Goal: Task Accomplishment & Management: Manage account settings

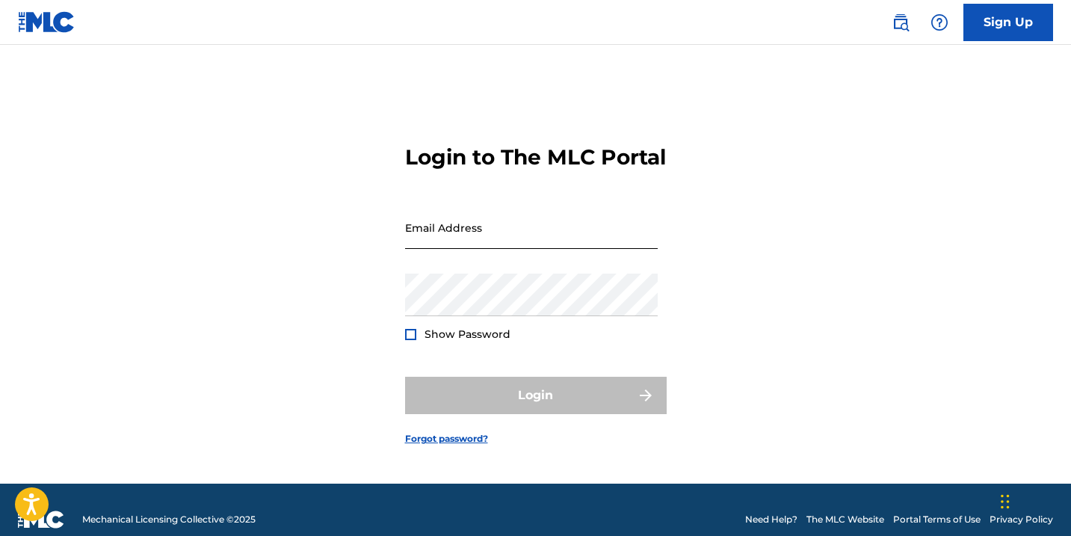
click at [468, 249] on input "Email Address" at bounding box center [531, 227] width 253 height 43
type input "[EMAIL_ADDRESS][DOMAIN_NAME]"
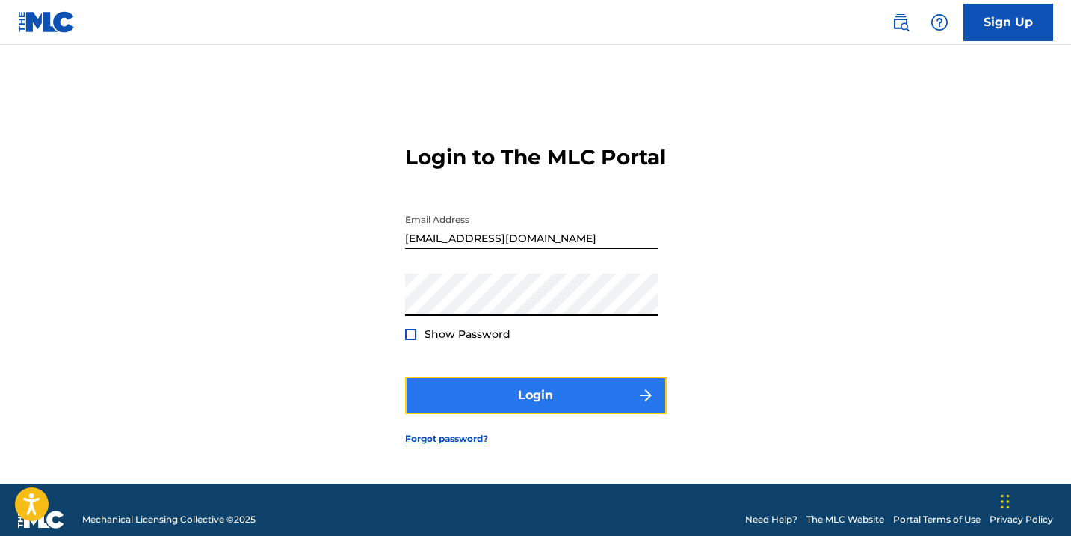
click at [539, 404] on button "Login" at bounding box center [536, 395] width 262 height 37
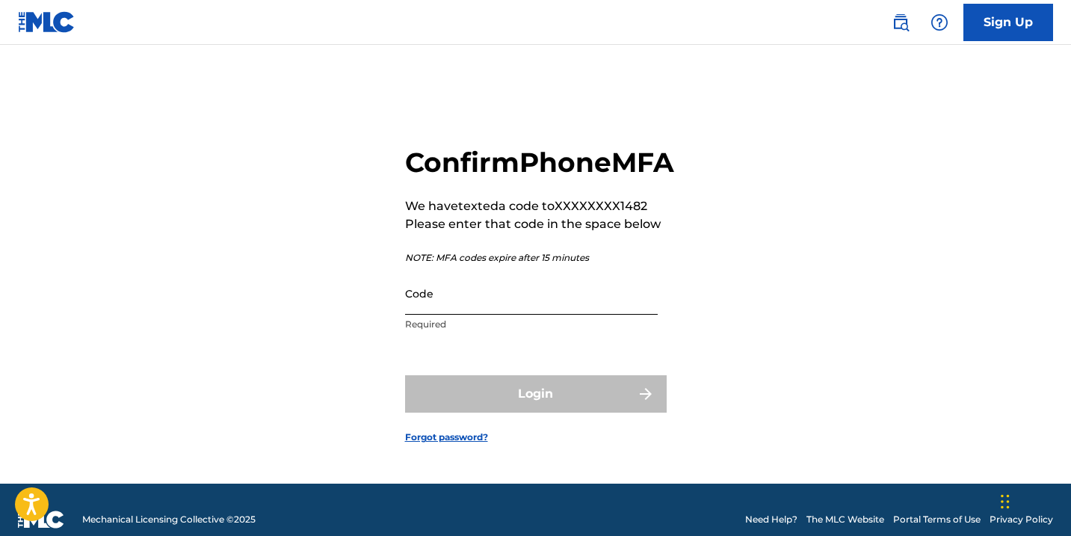
click at [499, 315] on input "Code" at bounding box center [531, 293] width 253 height 43
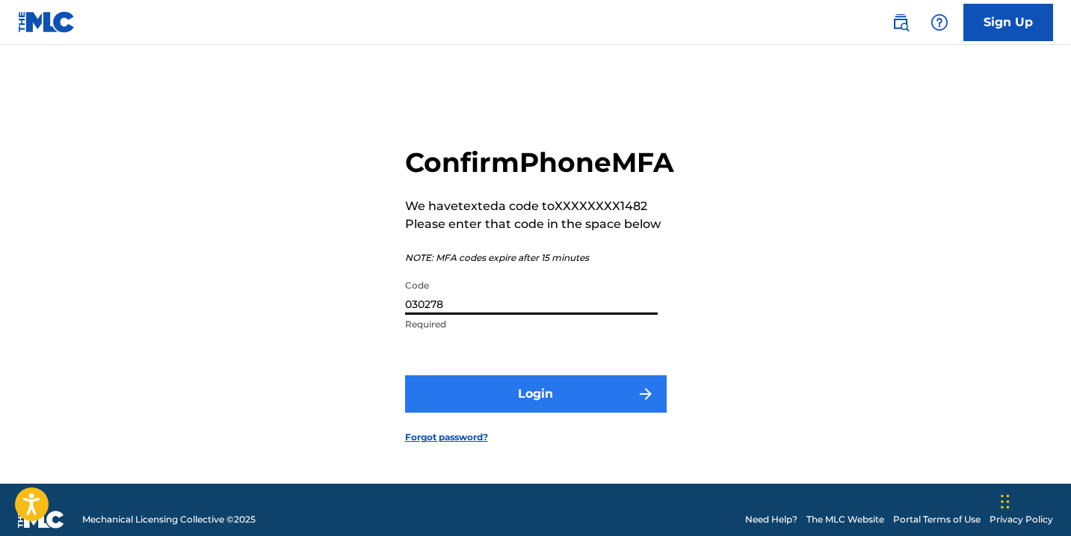
type input "030278"
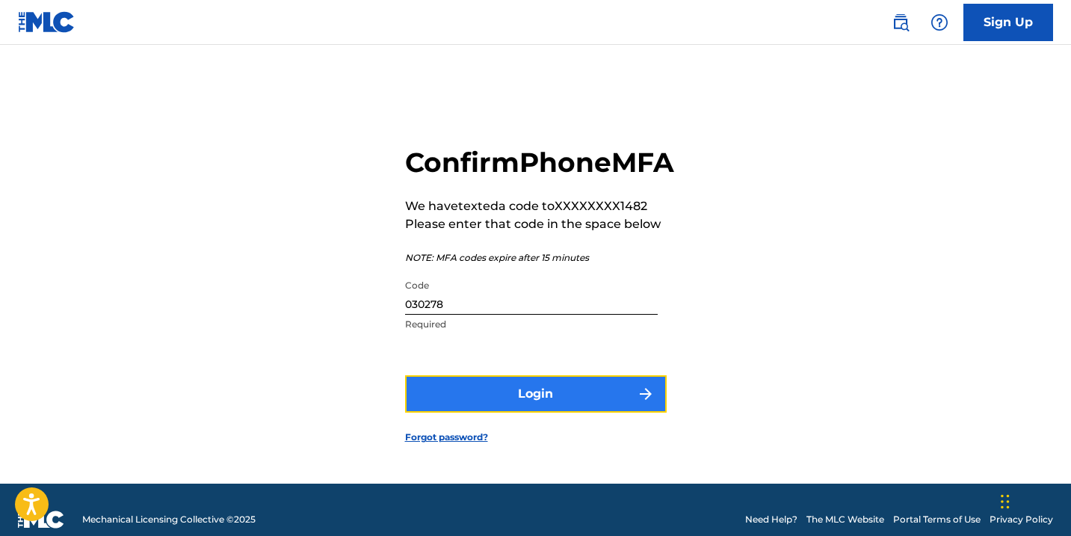
click at [484, 413] on button "Login" at bounding box center [536, 393] width 262 height 37
